Goal: Task Accomplishment & Management: Use online tool/utility

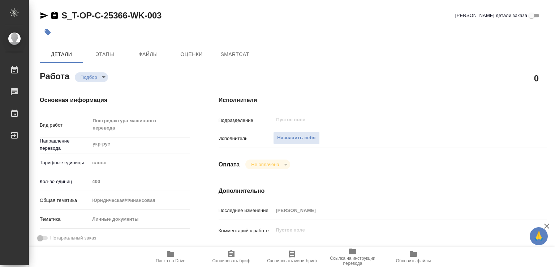
type textarea "x"
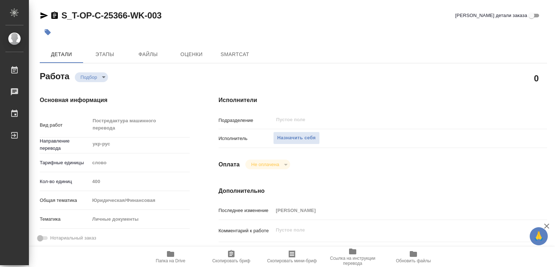
type textarea "x"
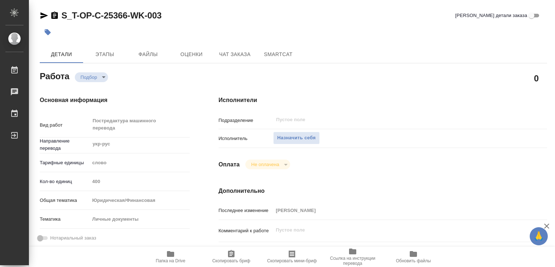
click at [198, 123] on div "Основная информация Вид работ Постредактура машинного перевода x ​ Направление …" at bounding box center [114, 239] width 179 height 316
type textarea "x"
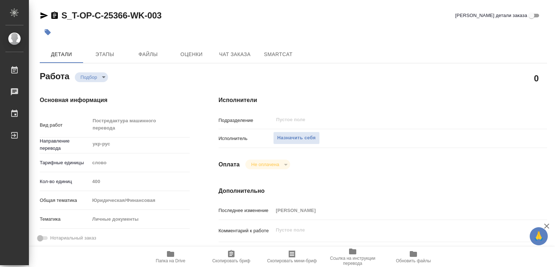
type textarea "x"
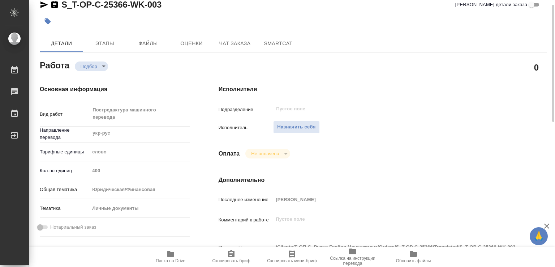
type textarea "x"
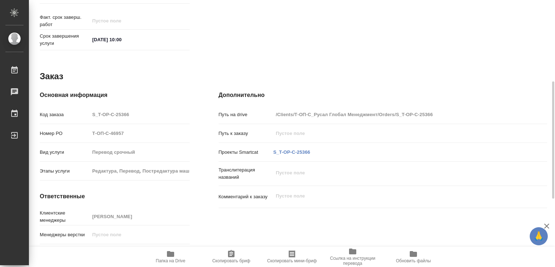
scroll to position [340, 0]
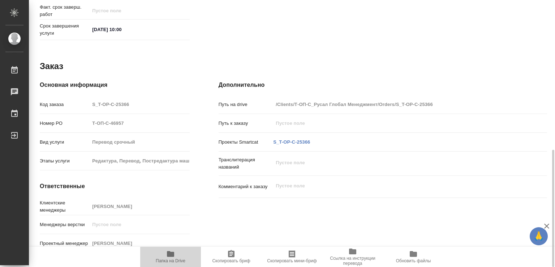
click at [172, 254] on icon "button" at bounding box center [170, 254] width 7 height 6
